Goal: Information Seeking & Learning: Learn about a topic

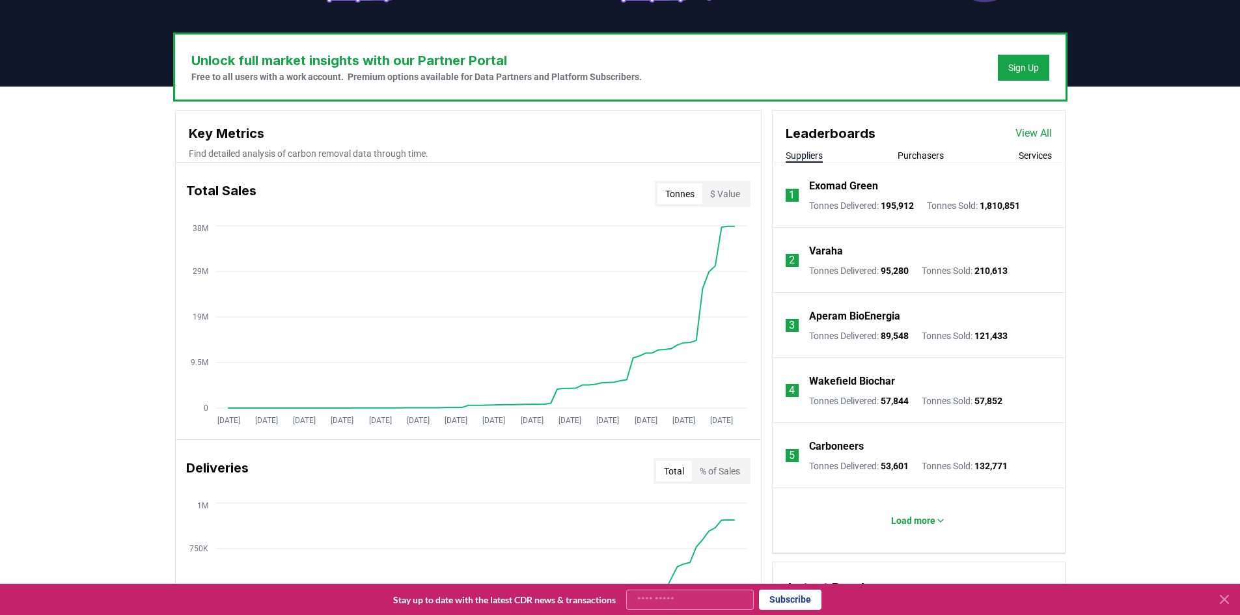
scroll to position [391, 0]
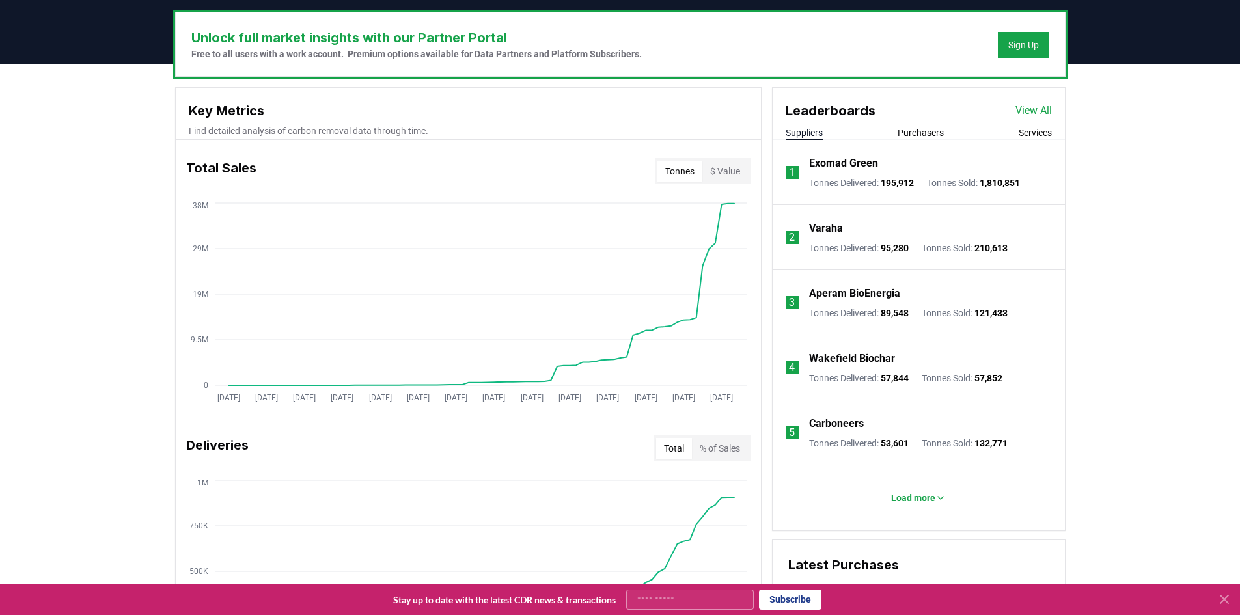
click at [856, 357] on p "Wakefield Biochar" at bounding box center [852, 359] width 86 height 16
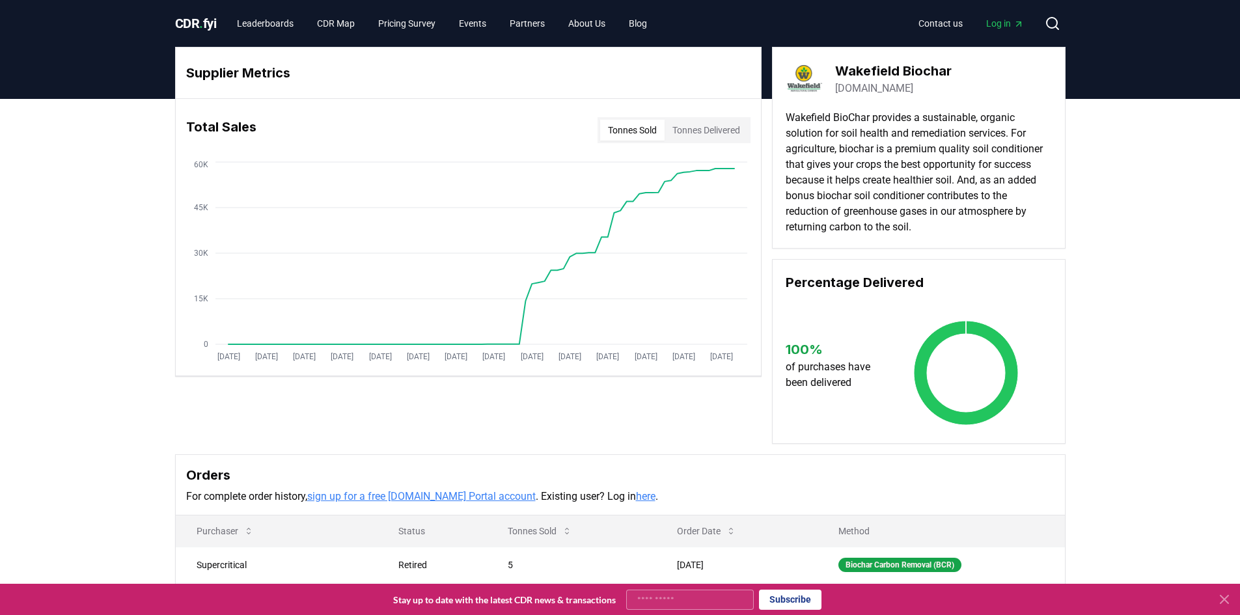
click at [665, 603] on input "Your email" at bounding box center [690, 600] width 128 height 20
type input "**********"
click at [795, 600] on button "Subscribe" at bounding box center [790, 600] width 62 height 20
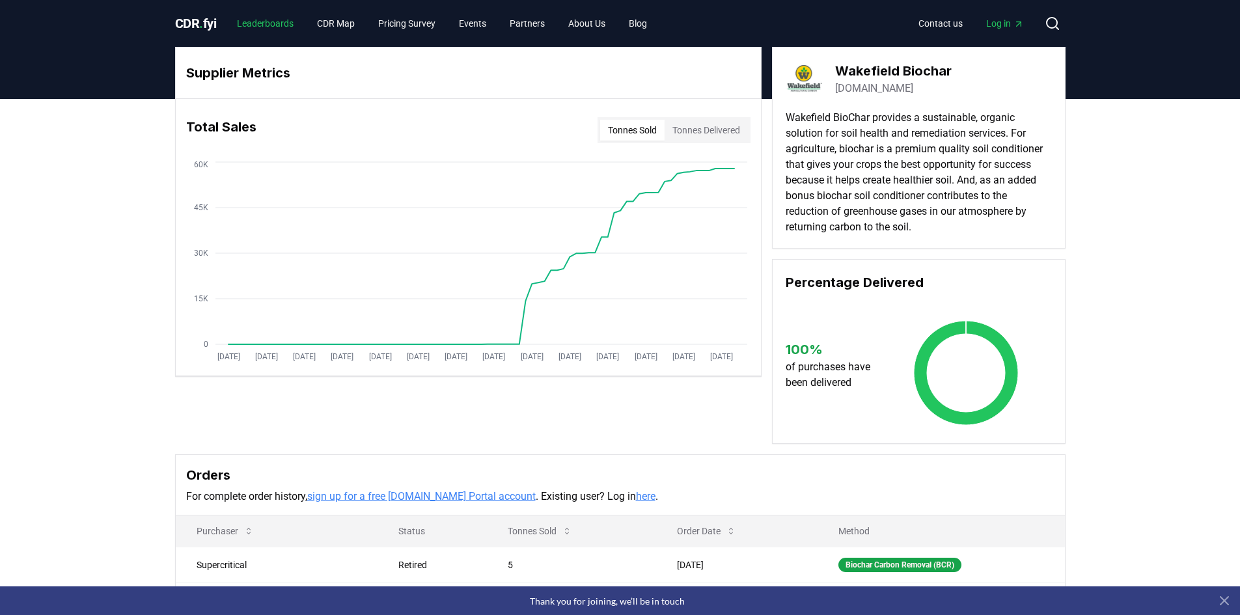
click at [260, 20] on link "Leaderboards" at bounding box center [265, 23] width 77 height 23
